Goal: Find specific fact

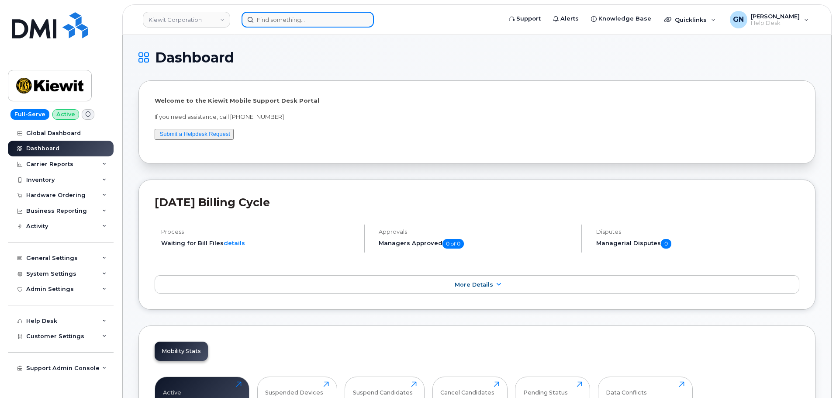
click at [286, 21] on input at bounding box center [307, 20] width 132 height 16
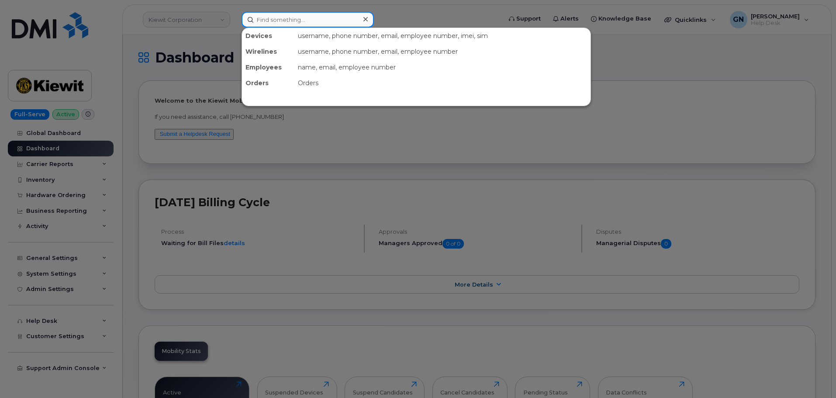
paste input "7072277743"
type input "7072277743"
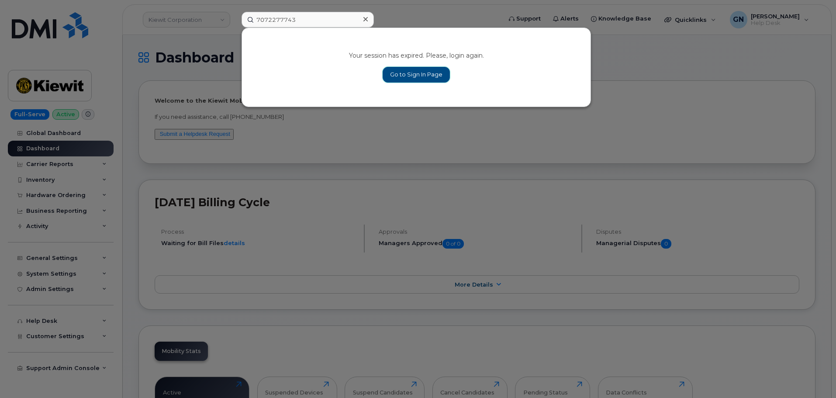
click at [410, 78] on link "Go to Sign In Page" at bounding box center [415, 75] width 67 height 16
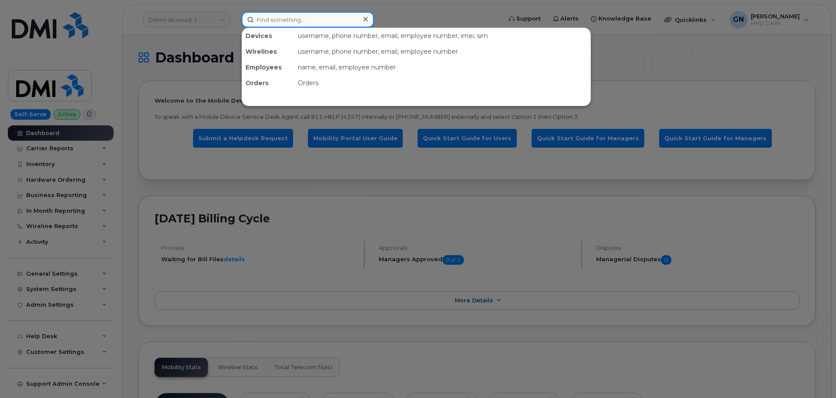
click at [313, 22] on input at bounding box center [307, 20] width 132 height 16
paste input "7072277743"
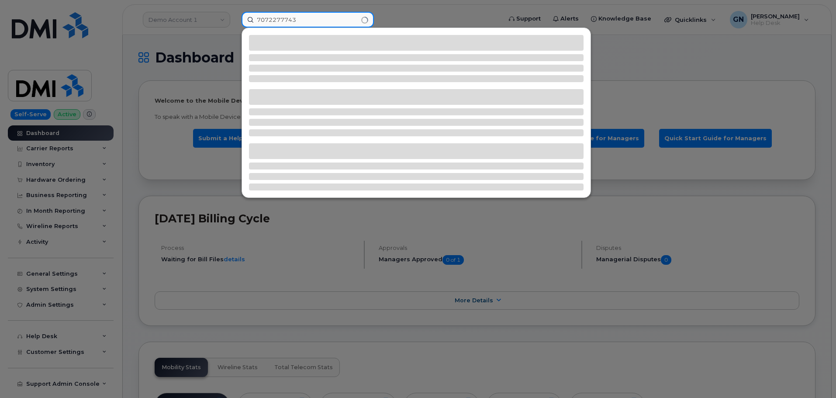
type input "7072277743"
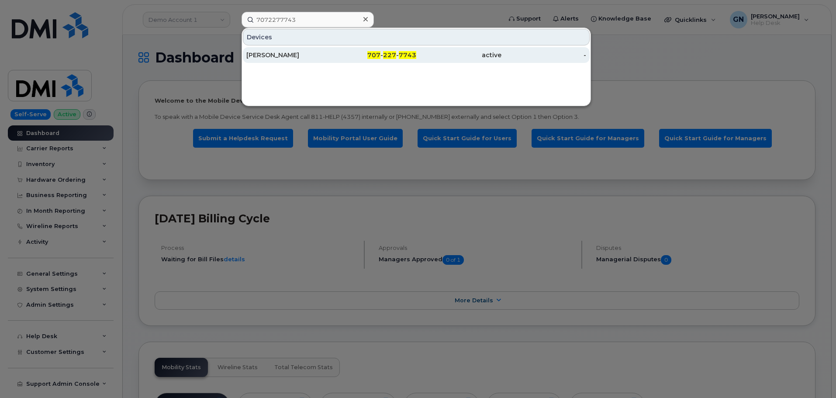
click at [324, 51] on div "MAYRA AMAYA-OCHOA" at bounding box center [288, 55] width 85 height 9
click at [341, 58] on div "707 - 227 - 7743" at bounding box center [373, 55] width 85 height 9
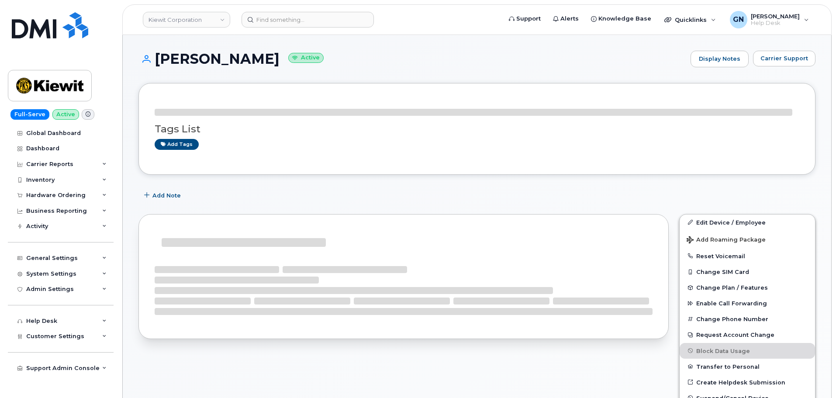
click at [182, 56] on h1 "MAYRA AMAYA-OCHOA Active" at bounding box center [411, 58] width 547 height 15
drag, startPoint x: 182, startPoint y: 56, endPoint x: 288, endPoint y: 60, distance: 106.1
click at [288, 60] on h1 "MAYRA AMAYA-OCHOA Active" at bounding box center [411, 58] width 547 height 15
copy h1 "MAYRA AMAYA-OCHOA"
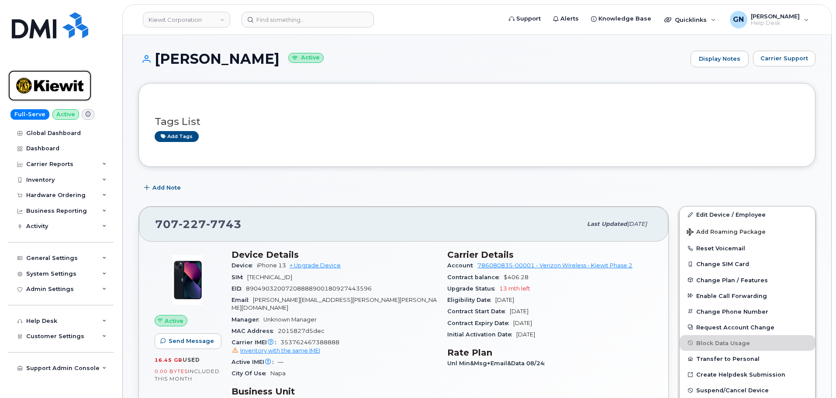
drag, startPoint x: 45, startPoint y: 83, endPoint x: 107, endPoint y: 25, distance: 84.0
click at [45, 83] on img at bounding box center [49, 85] width 67 height 25
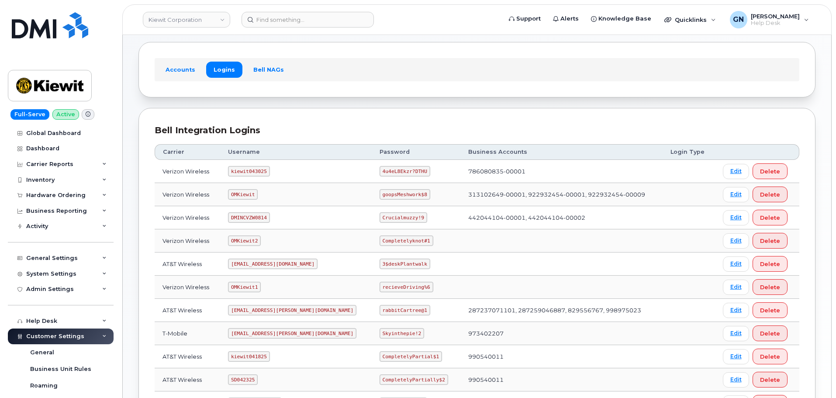
scroll to position [87, 0]
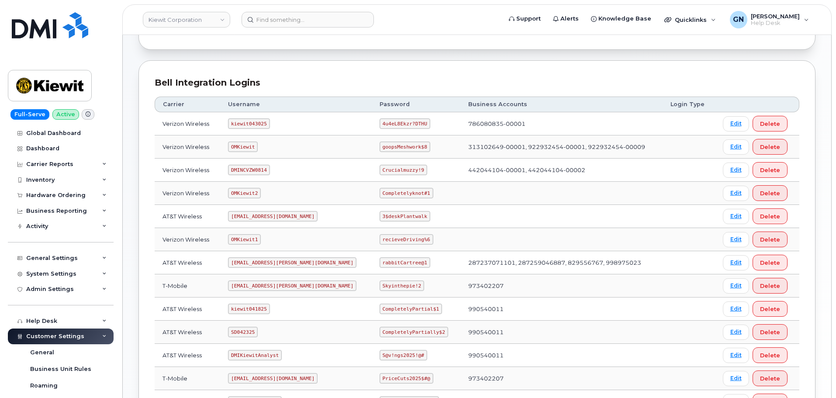
click at [262, 124] on code "kiewit043025" at bounding box center [248, 123] width 41 height 10
copy code "kiewit043025"
click at [383, 124] on code "4u4eL8Ekzr?DTHU" at bounding box center [404, 123] width 51 height 10
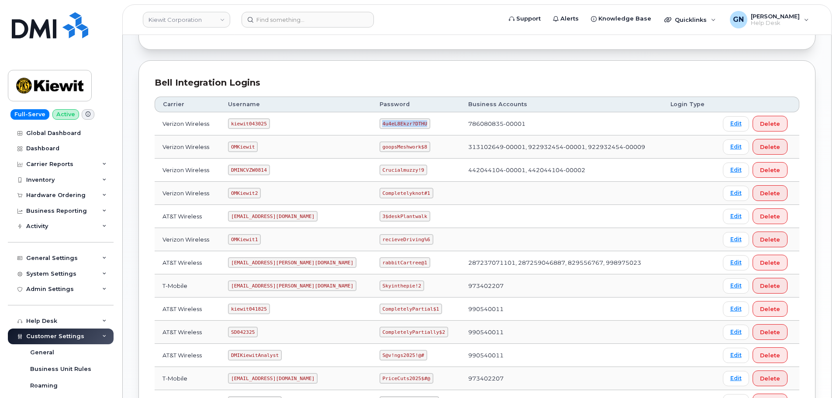
click at [383, 124] on code "4u4eL8Ekzr?DTHU" at bounding box center [404, 123] width 51 height 10
copy code "4u4eL8Ekzr?DTHU"
